Goal: Information Seeking & Learning: Learn about a topic

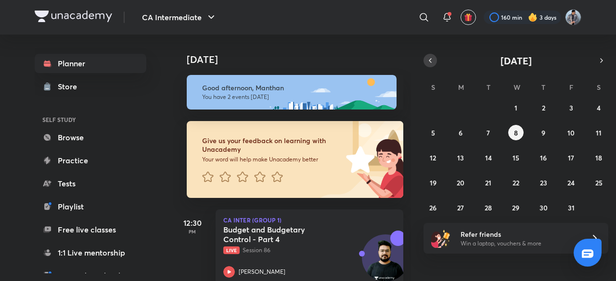
click at [430, 58] on icon "button" at bounding box center [430, 60] width 8 height 9
click at [597, 186] on abbr "27" at bounding box center [598, 182] width 7 height 9
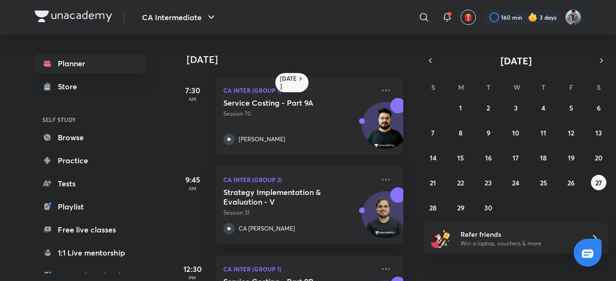
click at [288, 122] on div "Service Costing - Part 9A Session 70 [PERSON_NAME]" at bounding box center [298, 121] width 151 height 47
